Goal: Task Accomplishment & Management: Use online tool/utility

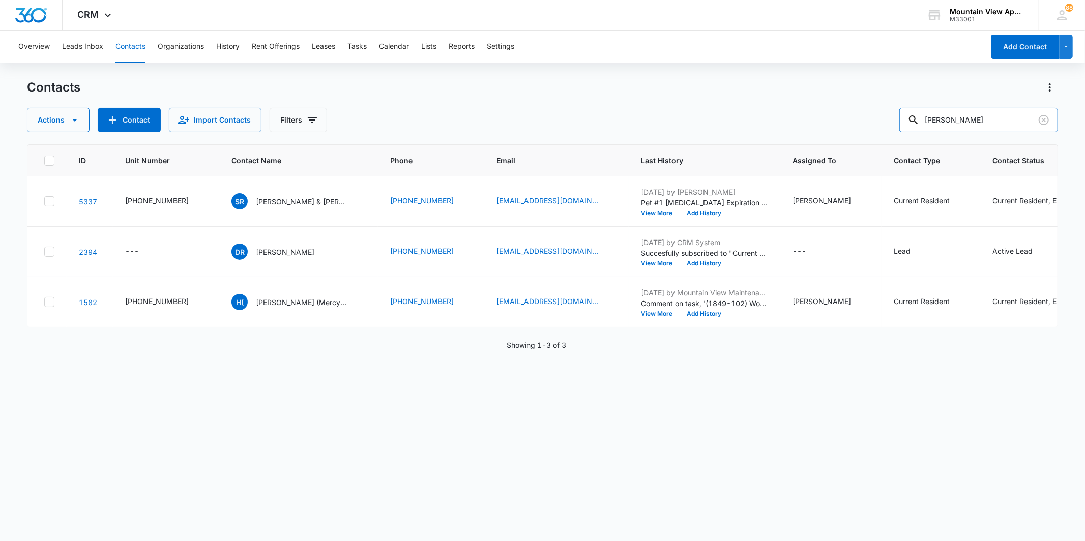
drag, startPoint x: 969, startPoint y: 119, endPoint x: 876, endPoint y: 115, distance: 93.1
click at [876, 115] on div "Actions Contact Import Contacts Filters [PERSON_NAME]" at bounding box center [542, 120] width 1030 height 24
type input "1845"
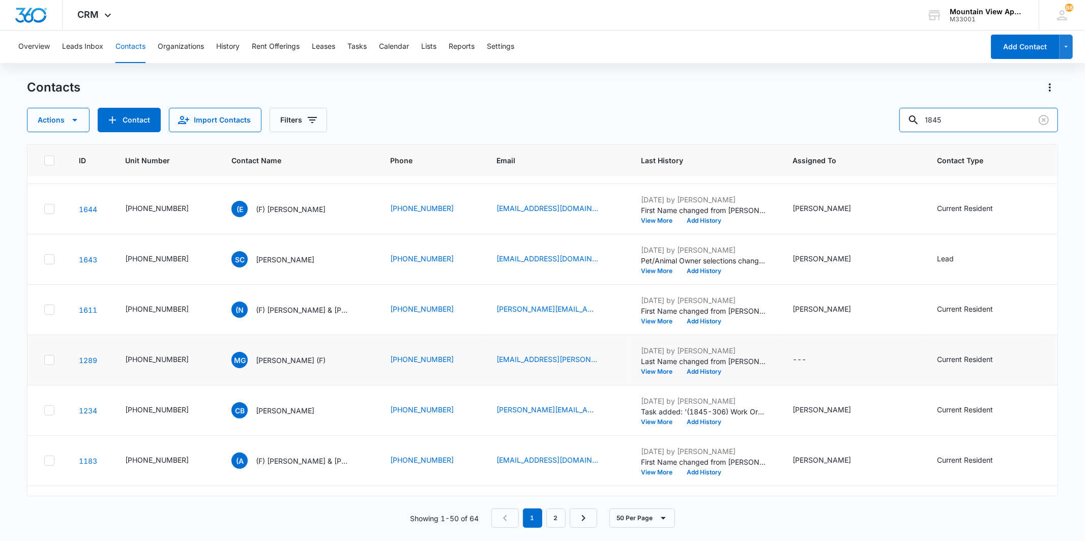
scroll to position [1356, 0]
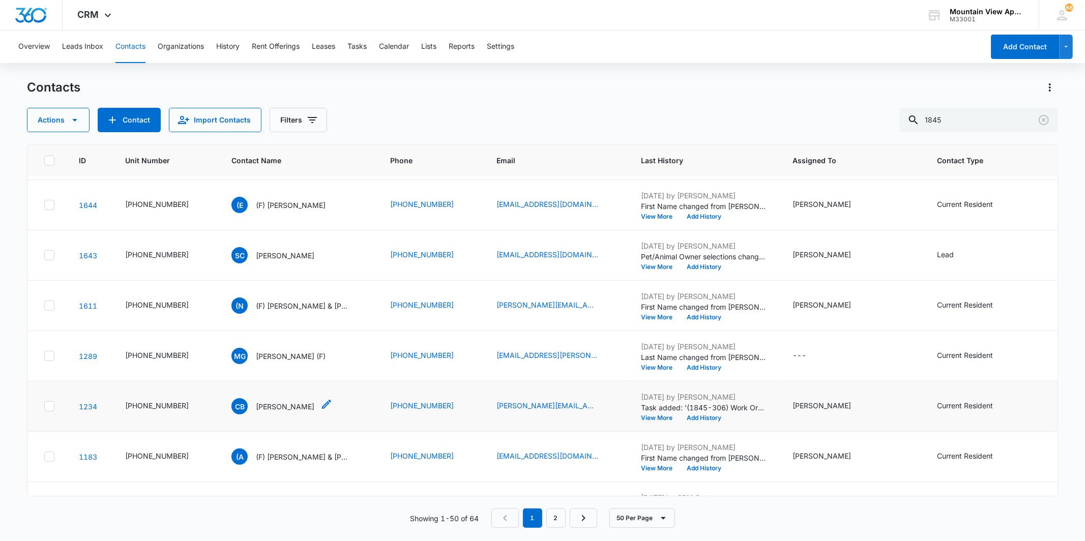
click at [286, 403] on p "[PERSON_NAME]" at bounding box center [285, 406] width 58 height 11
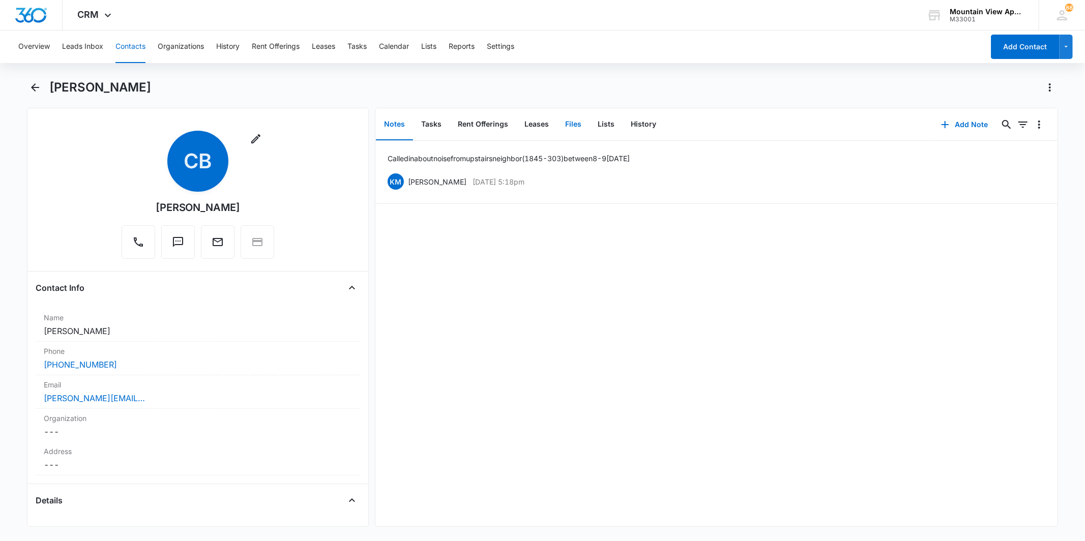
click at [576, 130] on button "Files" at bounding box center [573, 125] width 33 height 32
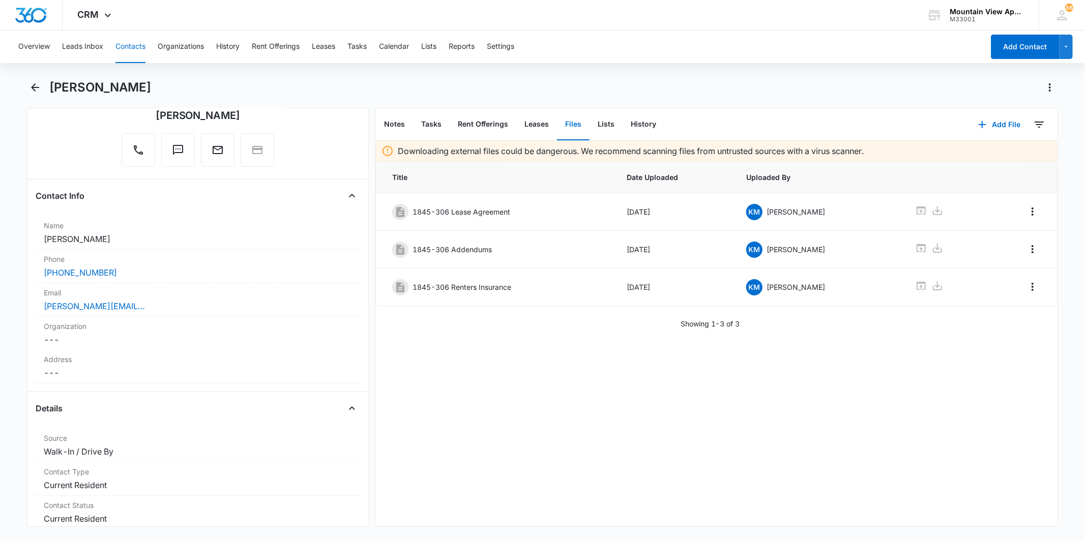
scroll to position [169, 0]
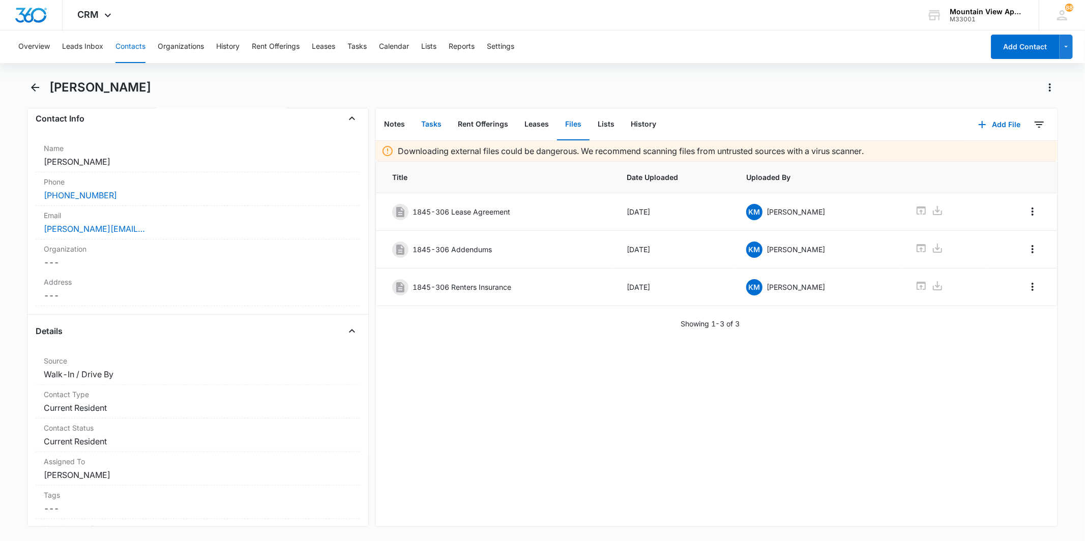
click at [437, 117] on button "Tasks" at bounding box center [431, 125] width 37 height 32
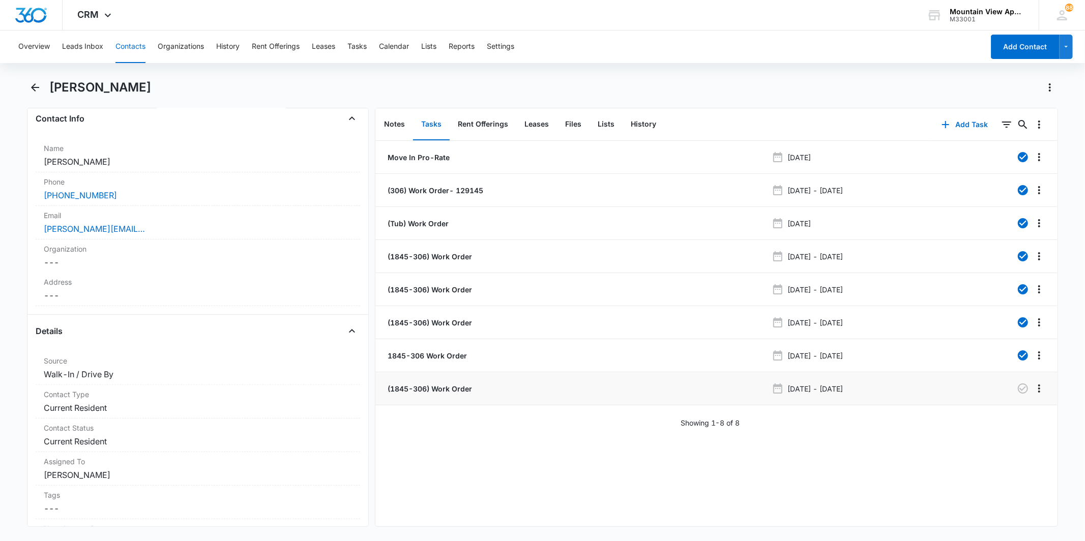
click at [433, 384] on p "(1845-306) Work Order" at bounding box center [428, 388] width 86 height 11
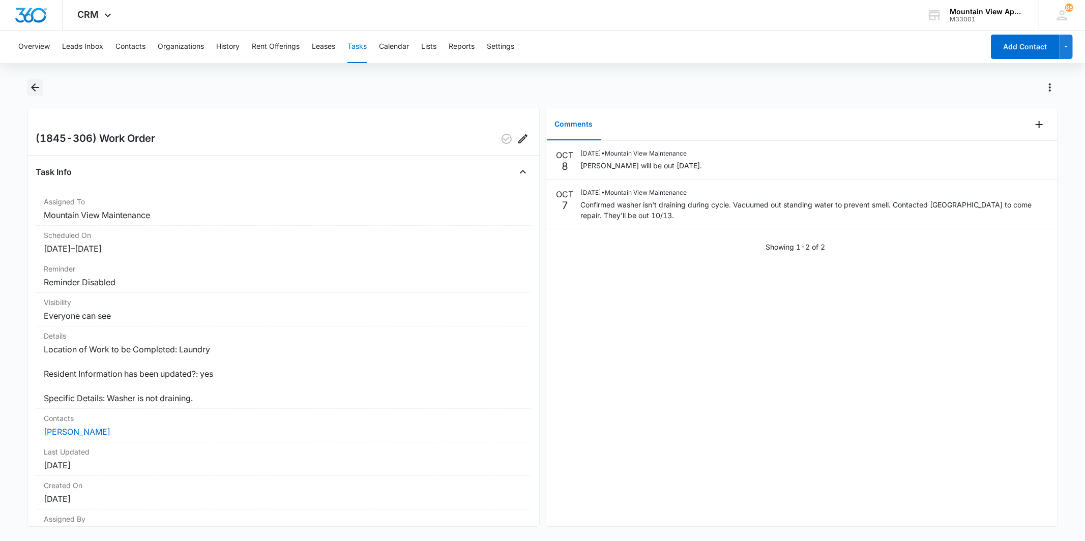
click at [29, 93] on icon "Back" at bounding box center [35, 87] width 12 height 12
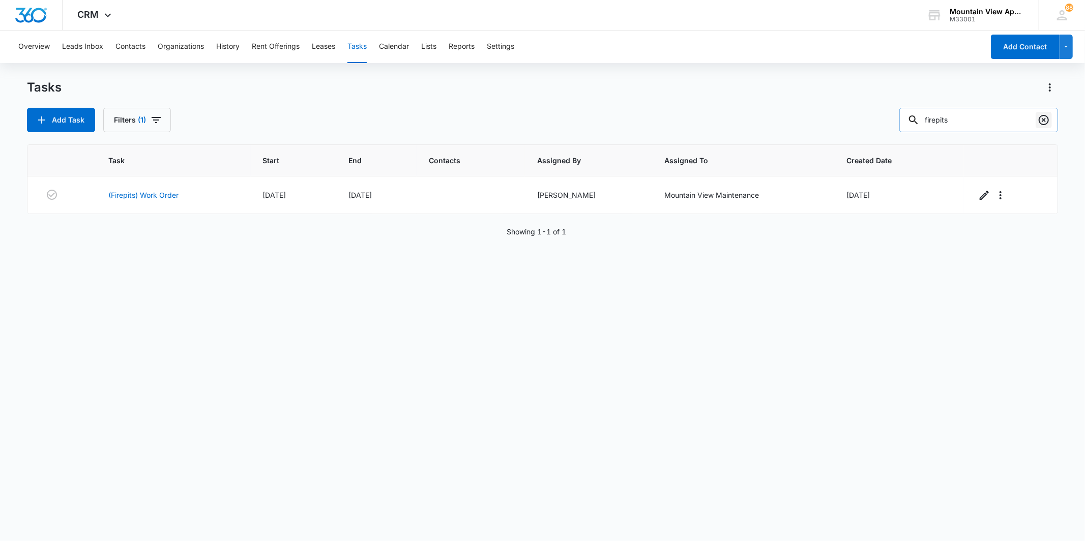
click at [1043, 120] on icon "Clear" at bounding box center [1043, 120] width 10 height 10
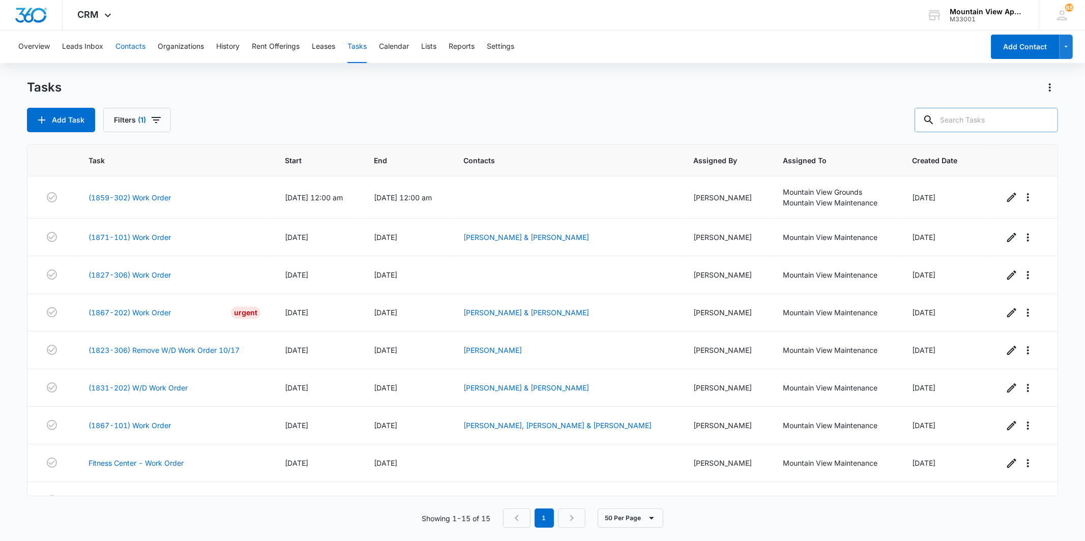
click at [136, 54] on button "Contacts" at bounding box center [130, 47] width 30 height 33
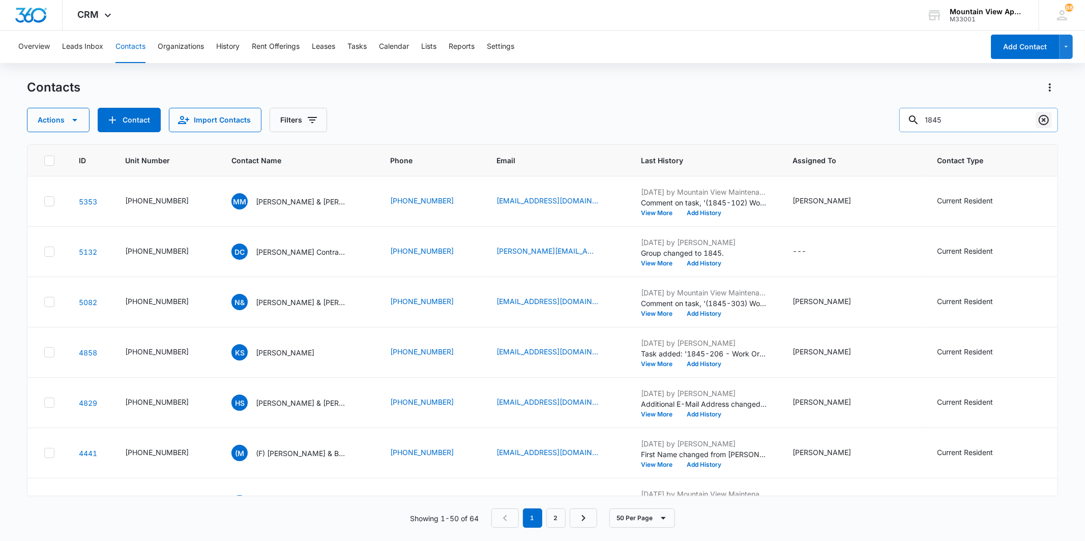
click at [1041, 120] on icon "Clear" at bounding box center [1043, 120] width 12 height 12
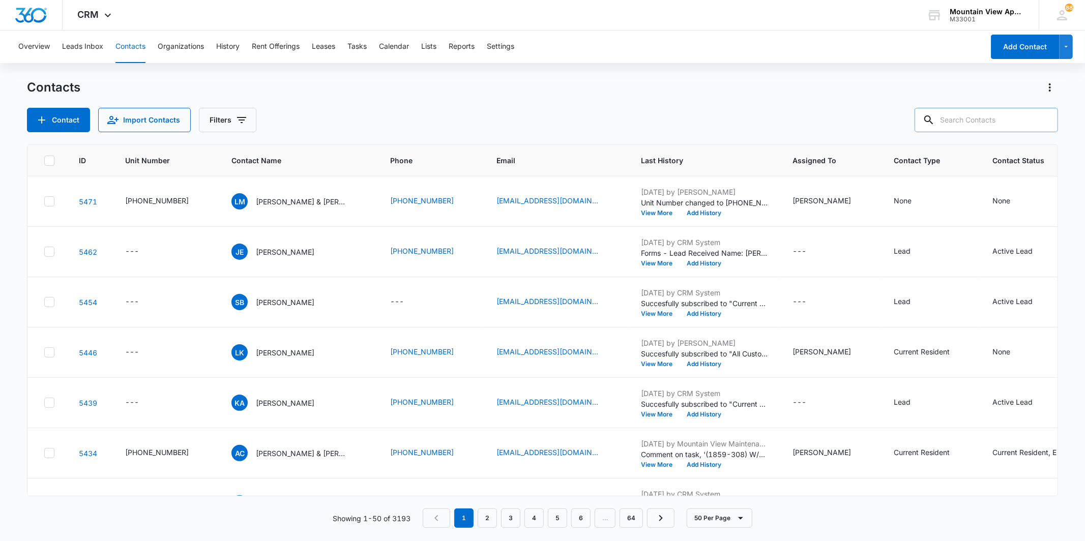
drag, startPoint x: 527, startPoint y: 88, endPoint x: 529, endPoint y: 103, distance: 15.4
click at [529, 103] on div "Contacts Contact Import Contacts Filters" at bounding box center [542, 105] width 1030 height 53
click at [963, 117] on input "text" at bounding box center [985, 120] width 143 height 24
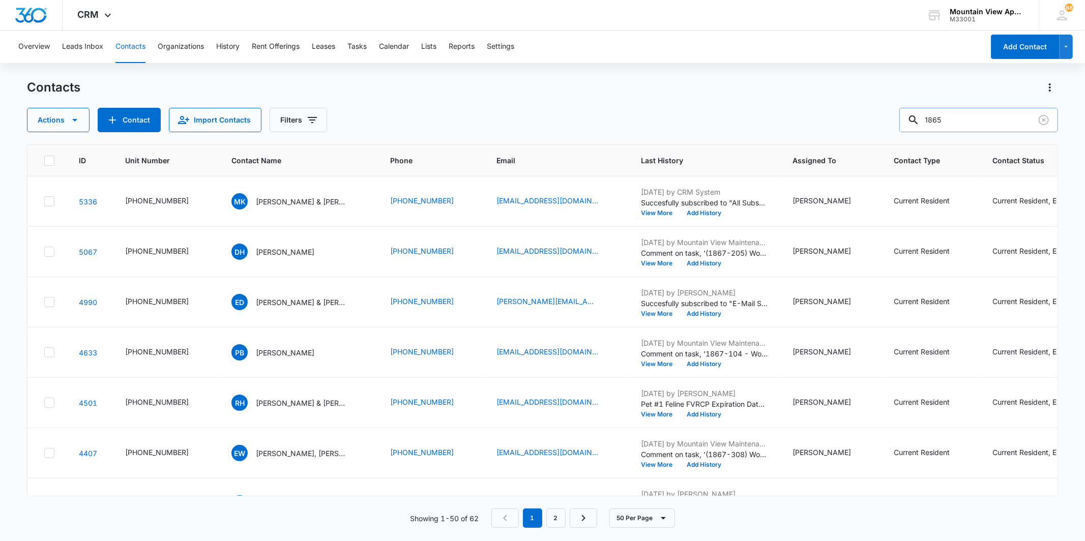
type input "1865"
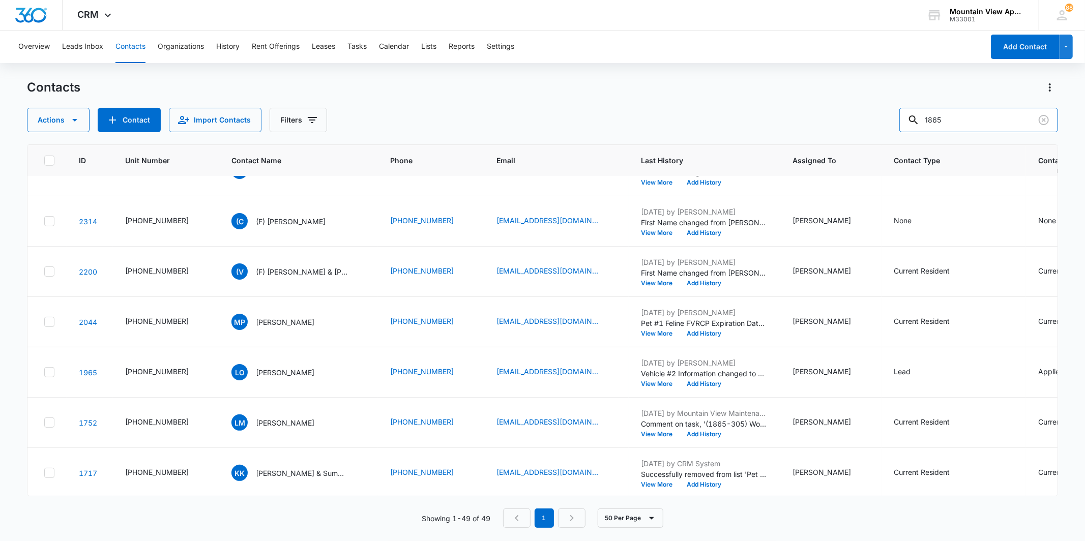
scroll to position [791, 0]
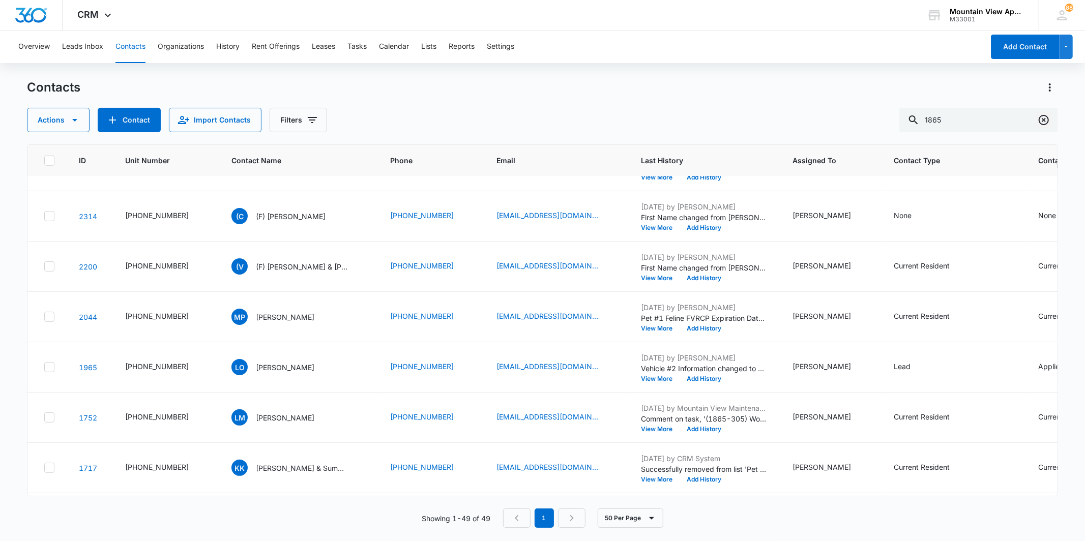
click at [1049, 120] on icon "Clear" at bounding box center [1043, 120] width 12 height 12
